Goal: Task Accomplishment & Management: Use online tool/utility

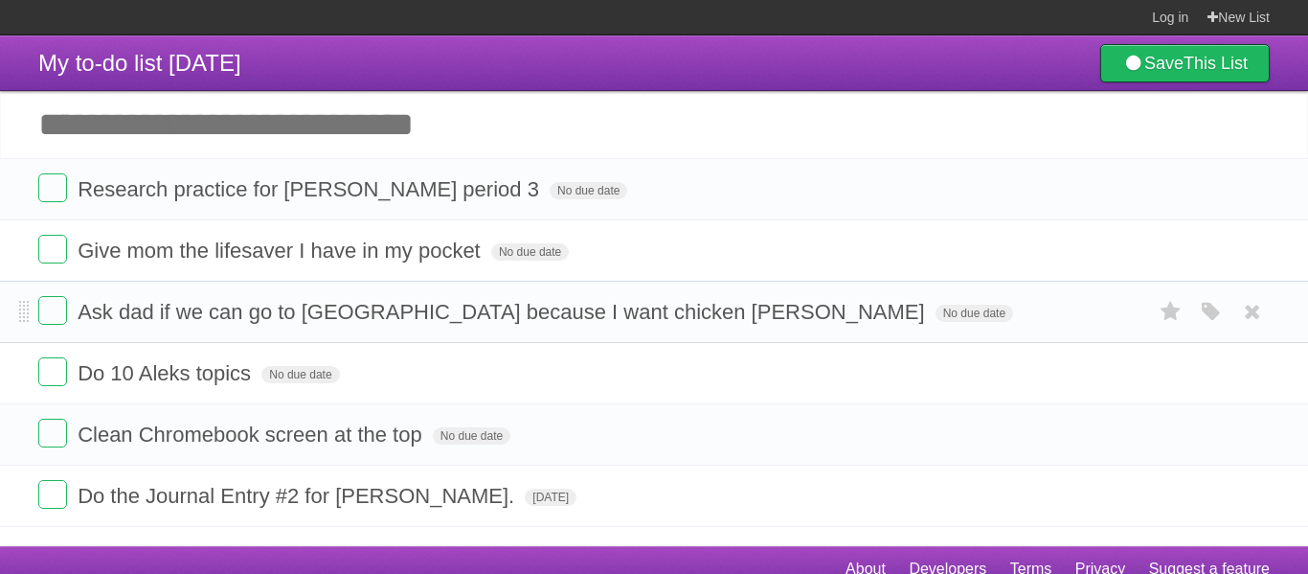
scroll to position [11, 0]
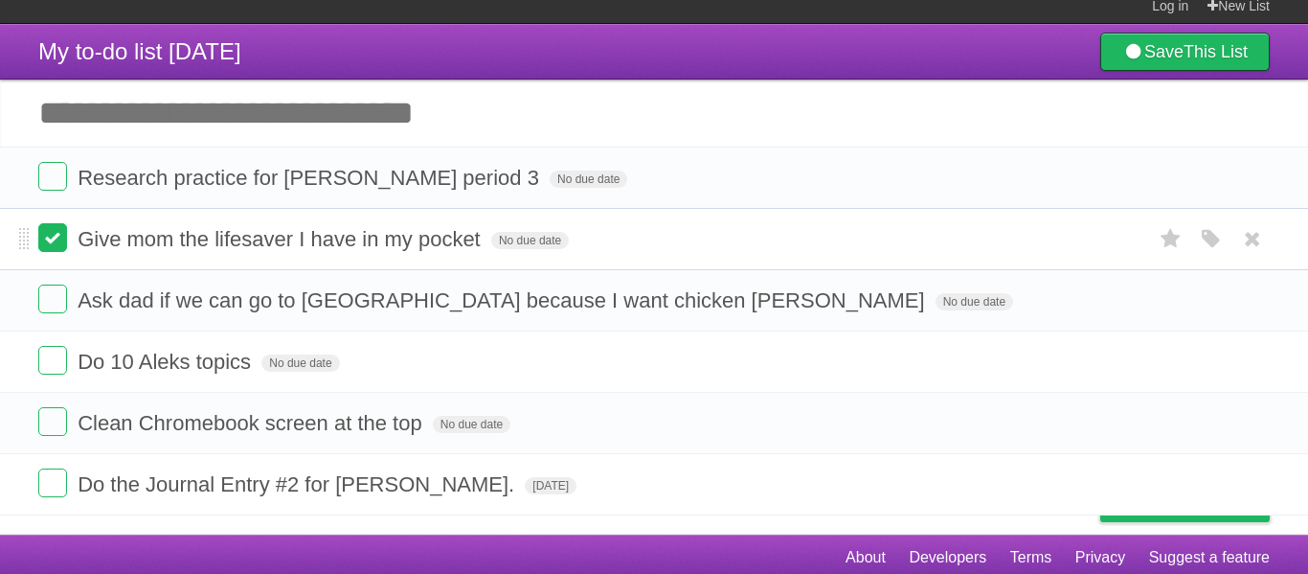
click at [54, 248] on label at bounding box center [52, 237] width 29 height 29
click at [934, 479] on form "Do the Journal Entry #2 for [PERSON_NAME]. [DATE] White Red Blue Green Purple O…" at bounding box center [653, 484] width 1231 height 32
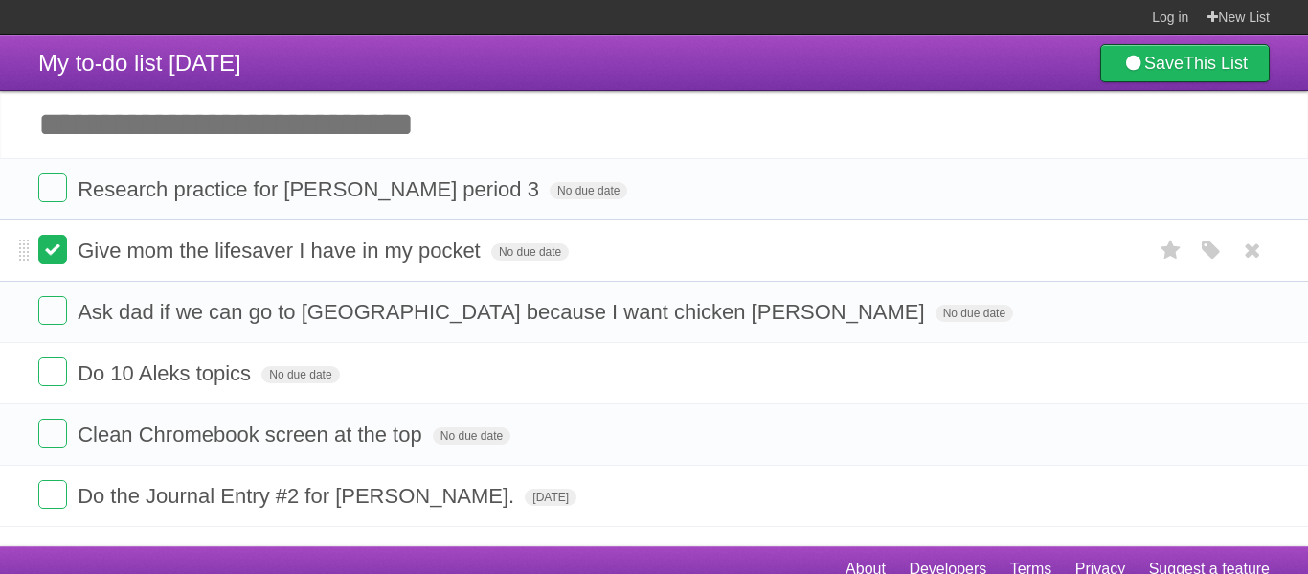
click at [44, 258] on label at bounding box center [52, 249] width 29 height 29
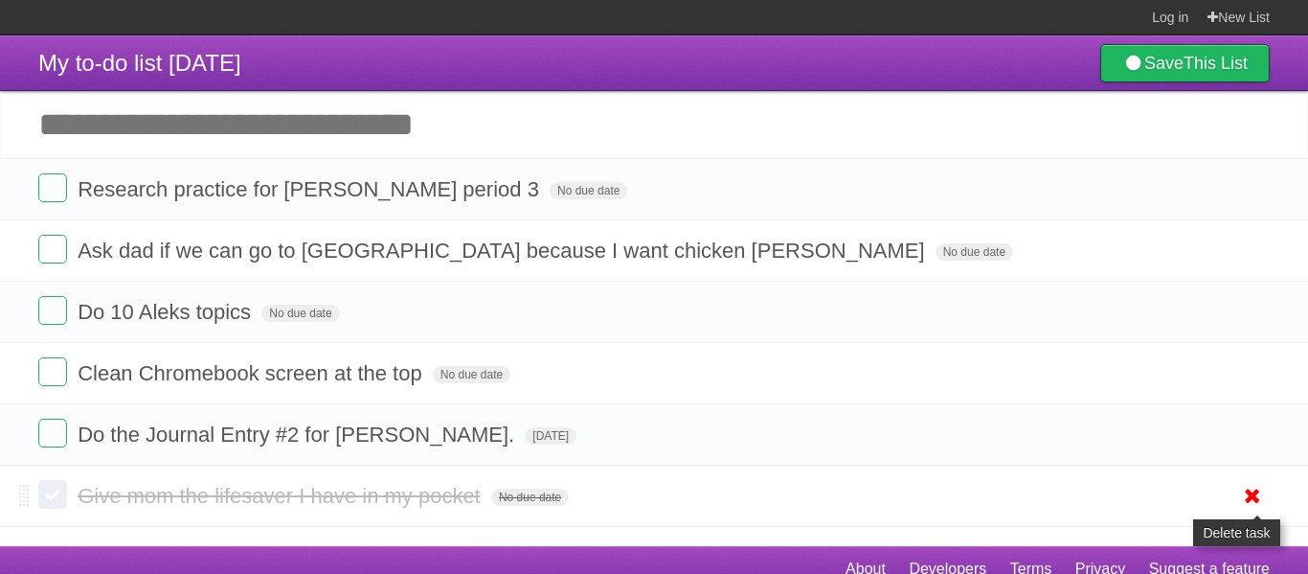
click at [1252, 508] on icon at bounding box center [1252, 496] width 27 height 32
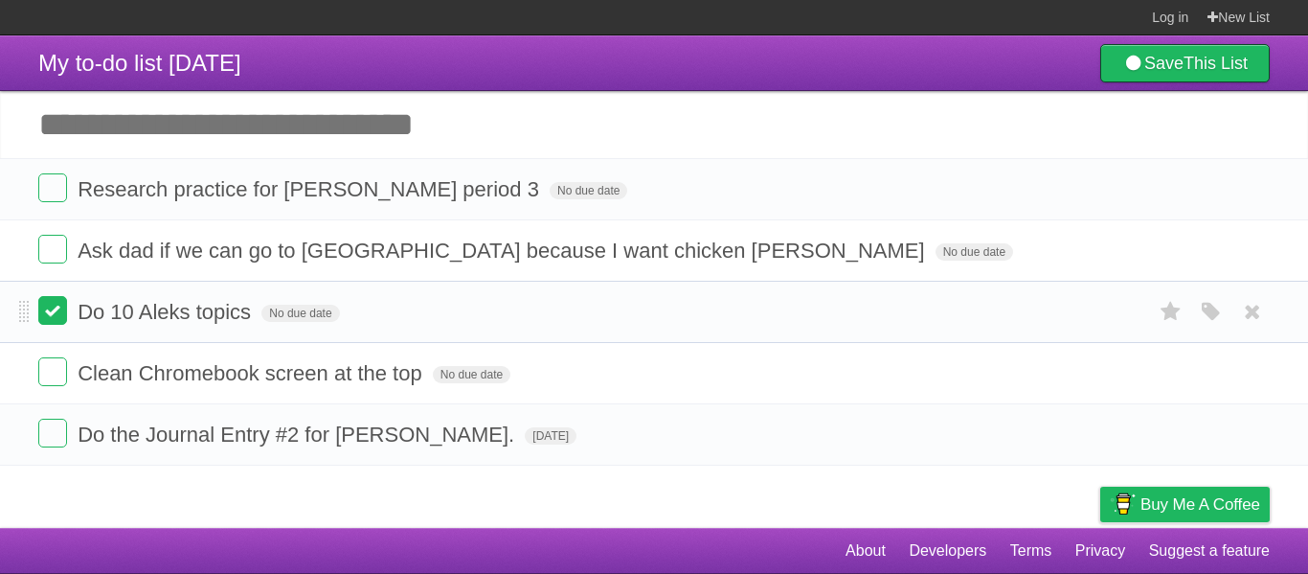
click at [45, 324] on label at bounding box center [52, 310] width 29 height 29
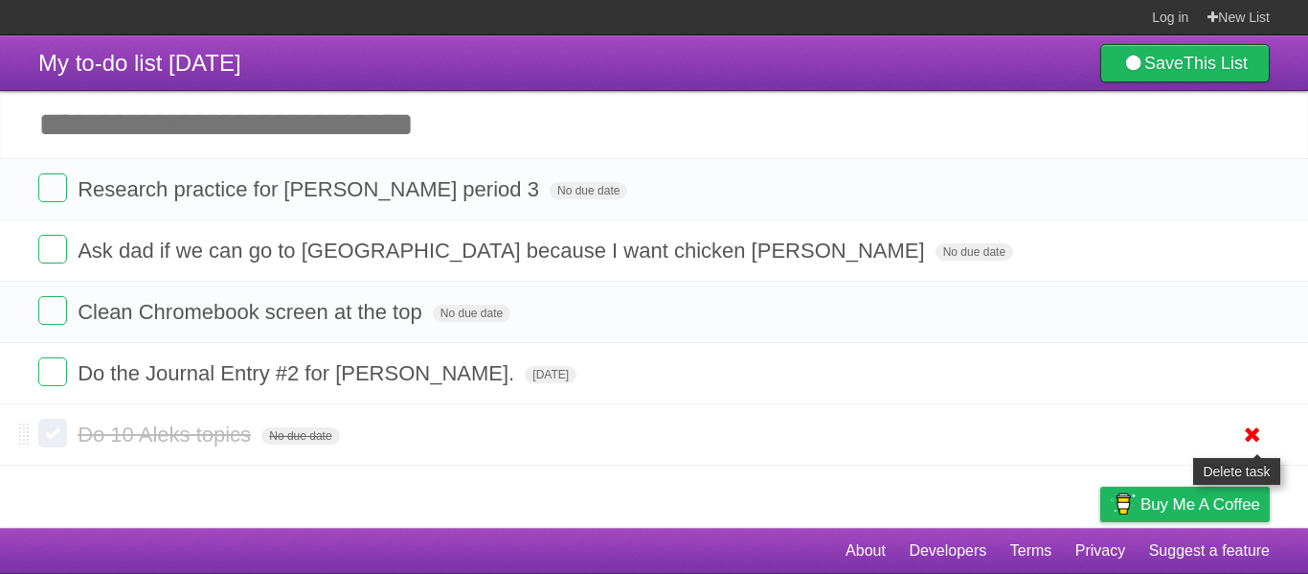
click at [1255, 441] on icon at bounding box center [1252, 434] width 27 height 32
